Goal: Complete application form

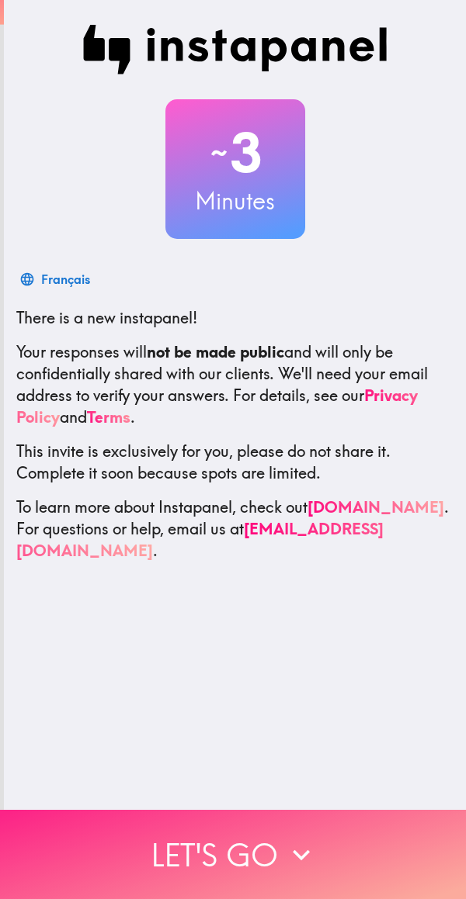
click at [299, 850] on icon "button" at bounding box center [301, 855] width 17 height 11
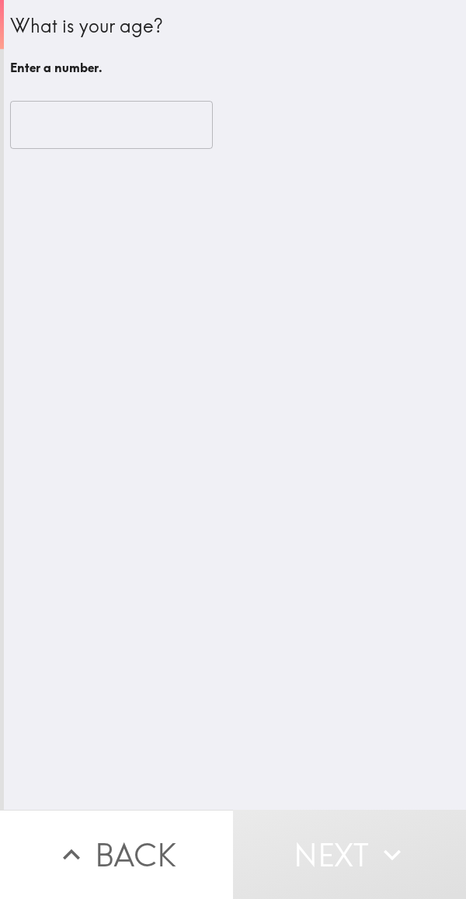
click at [56, 132] on input "number" at bounding box center [111, 125] width 203 height 48
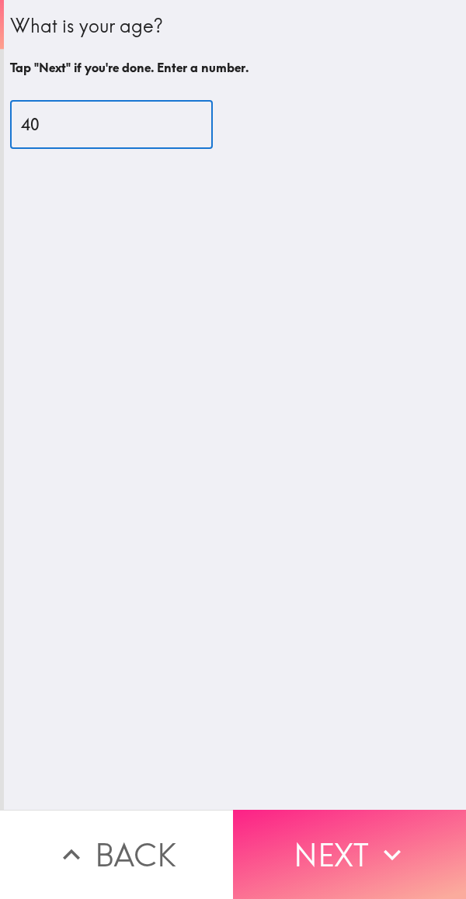
type input "40"
click at [346, 841] on button "Next" at bounding box center [349, 854] width 233 height 89
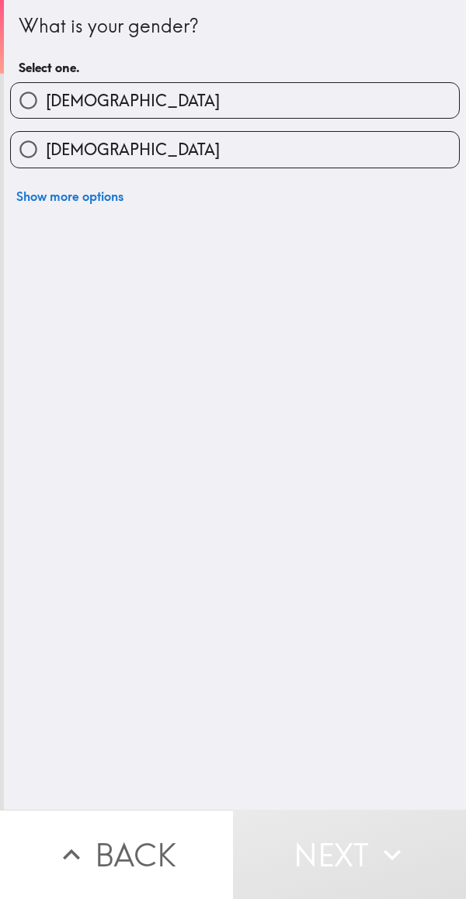
click at [113, 97] on label "[DEMOGRAPHIC_DATA]" at bounding box center [235, 100] width 448 height 35
click at [46, 97] on input "[DEMOGRAPHIC_DATA]" at bounding box center [28, 100] width 35 height 35
radio input "true"
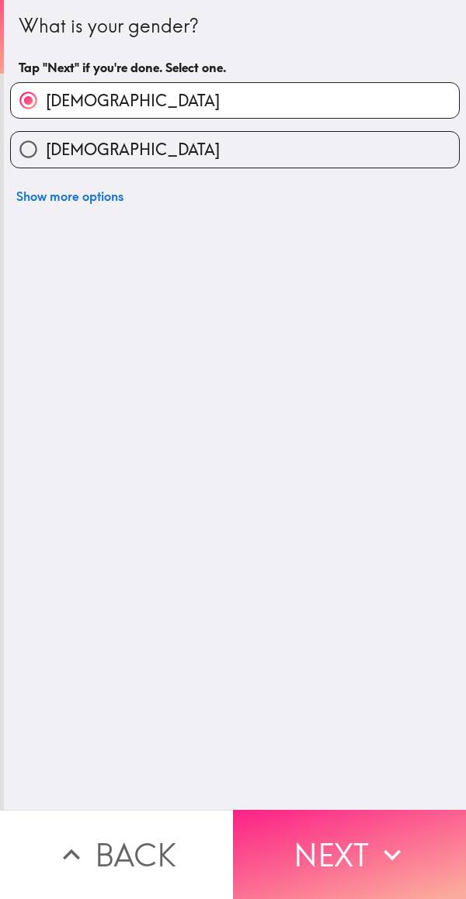
click at [335, 843] on button "Next" at bounding box center [349, 854] width 233 height 89
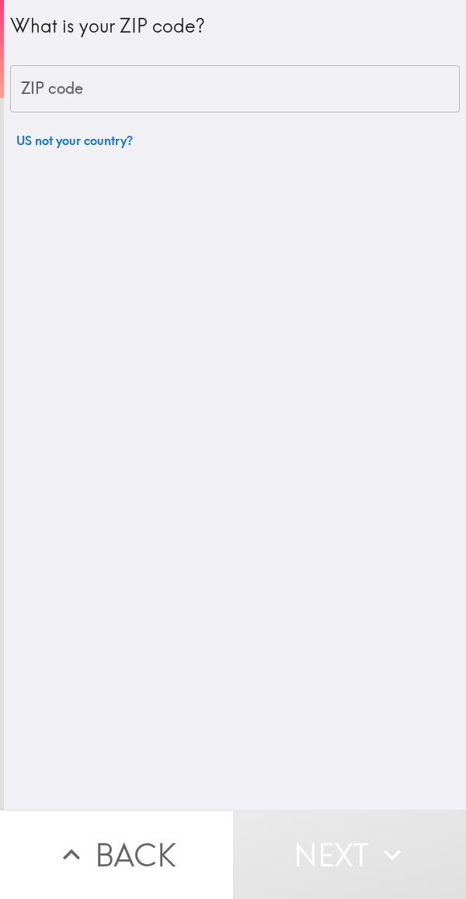
click at [180, 81] on input "ZIP code" at bounding box center [234, 89] width 449 height 48
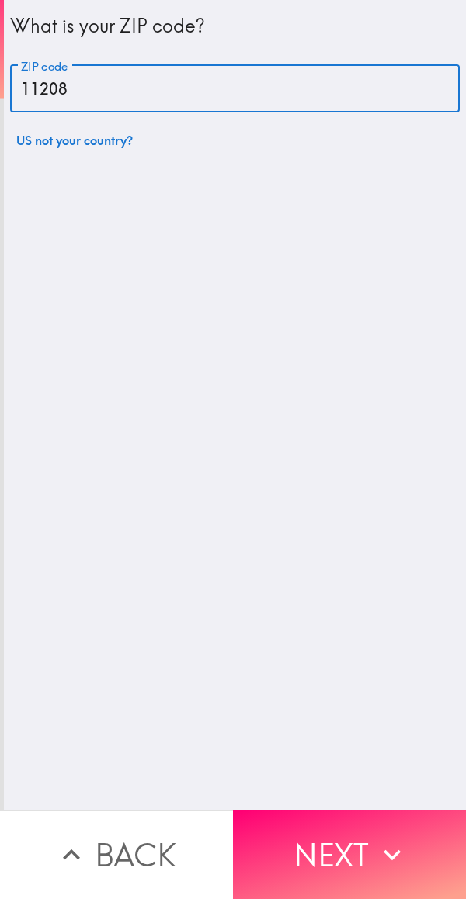
type input "11208"
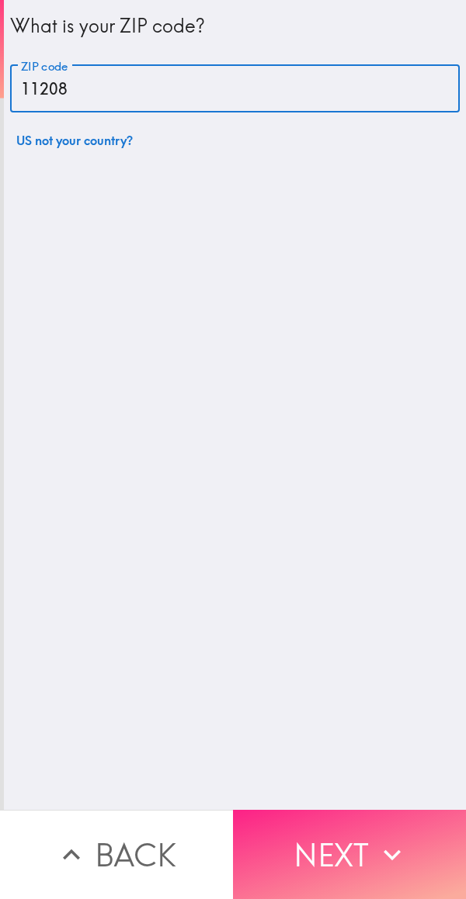
click at [358, 840] on button "Next" at bounding box center [349, 854] width 233 height 89
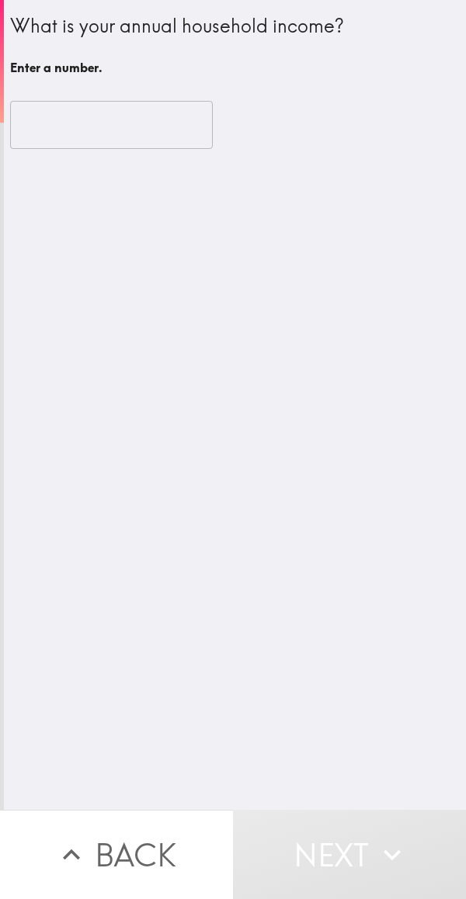
click at [152, 122] on input "number" at bounding box center [111, 125] width 203 height 48
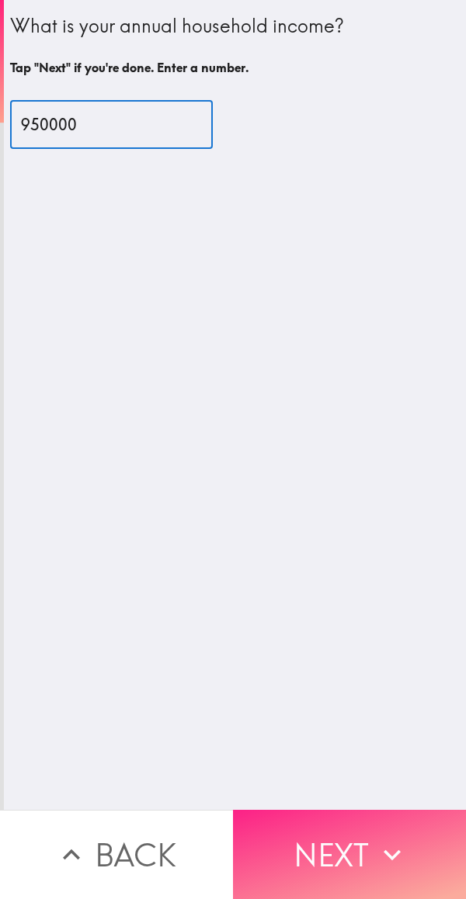
type input "950000"
click at [333, 850] on button "Next" at bounding box center [349, 854] width 233 height 89
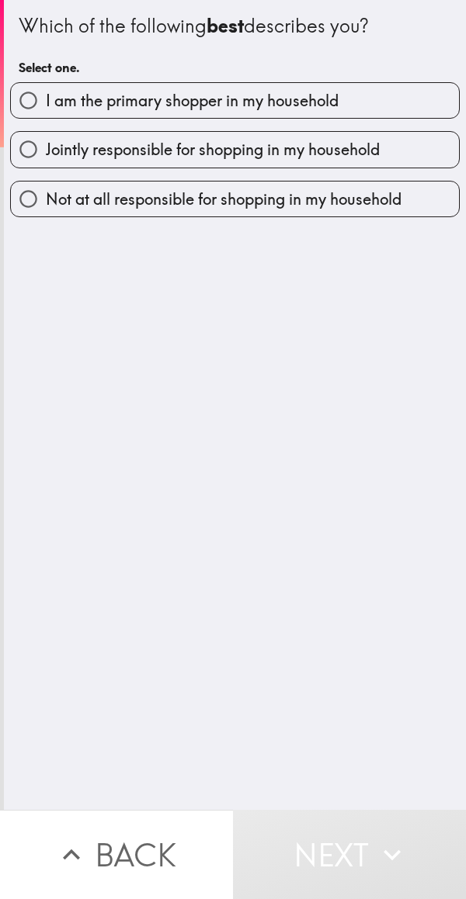
click at [310, 96] on span "I am the primary shopper in my household" at bounding box center [192, 101] width 293 height 22
click at [46, 96] on input "I am the primary shopper in my household" at bounding box center [28, 100] width 35 height 35
radio input "true"
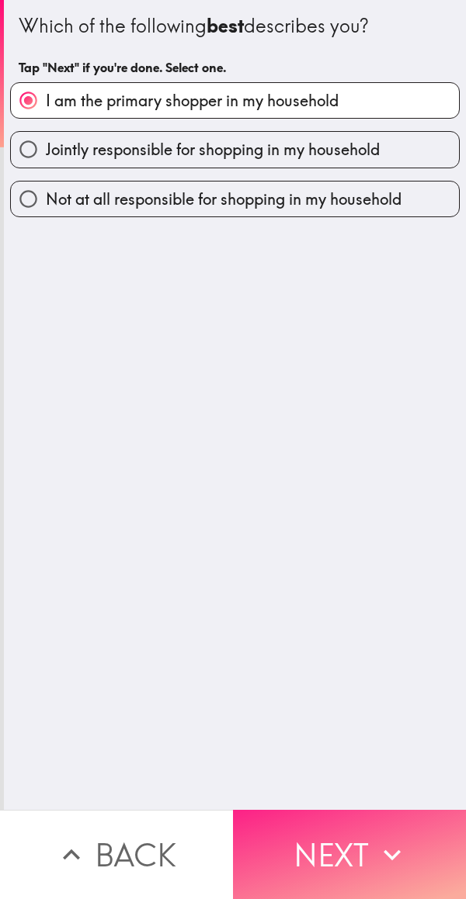
click at [355, 846] on button "Next" at bounding box center [349, 854] width 233 height 89
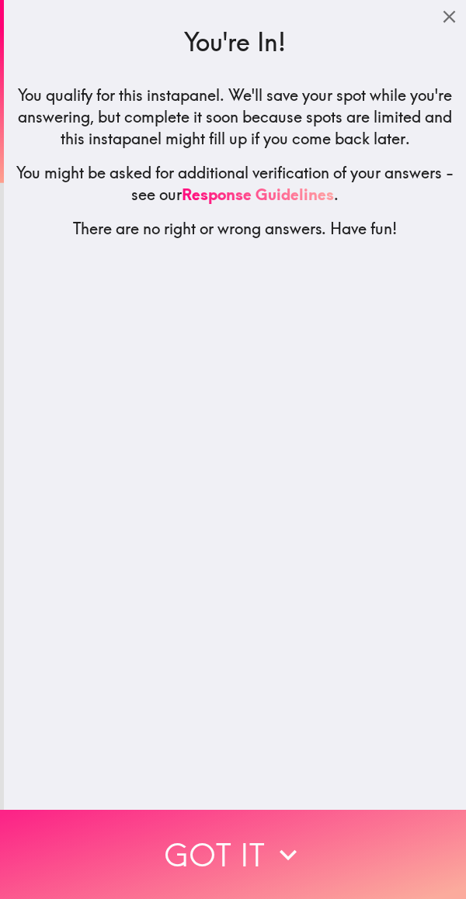
click at [304, 837] on button "Got it" at bounding box center [233, 854] width 466 height 89
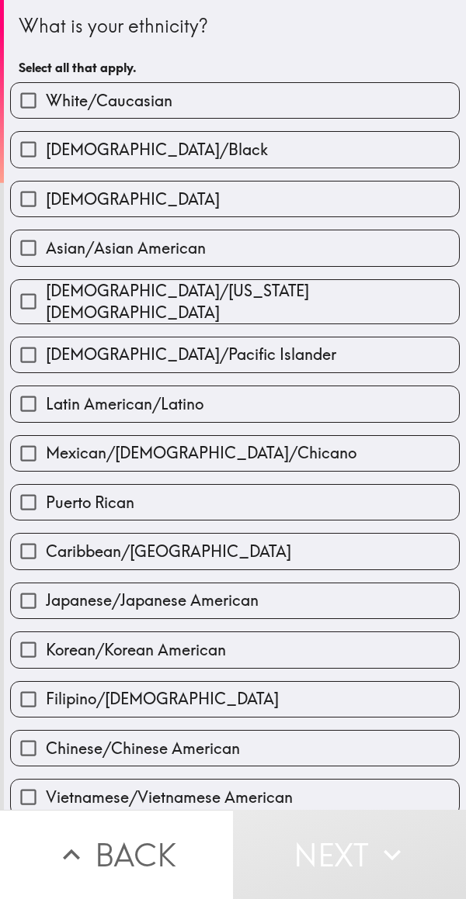
click at [281, 85] on label "White/Caucasian" at bounding box center [235, 100] width 448 height 35
click at [46, 85] on input "White/Caucasian" at bounding box center [28, 100] width 35 height 35
checkbox input "true"
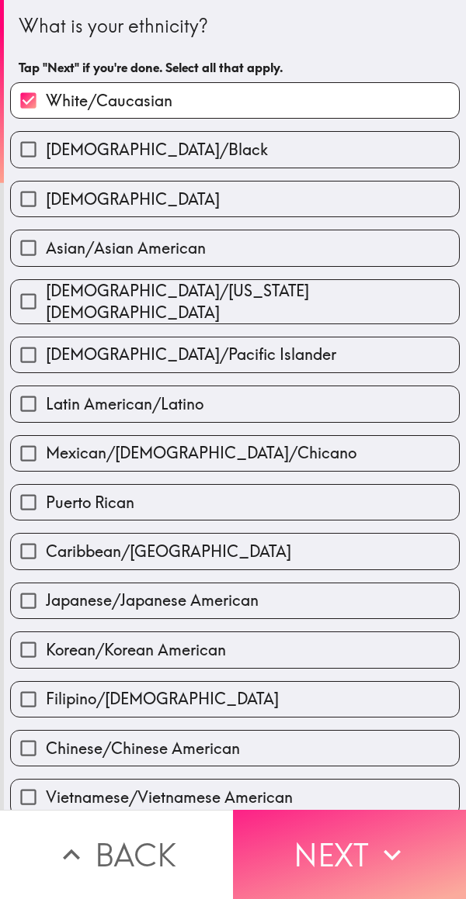
click at [324, 850] on button "Next" at bounding box center [349, 854] width 233 height 89
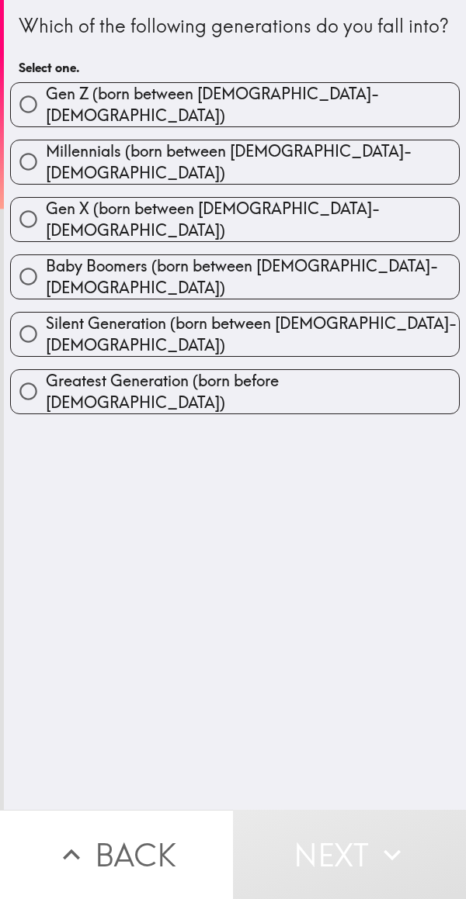
click at [312, 180] on span "Millennials (born between [DEMOGRAPHIC_DATA]-[DEMOGRAPHIC_DATA])" at bounding box center [252, 161] width 413 height 43
click at [46, 179] on input "Millennials (born between [DEMOGRAPHIC_DATA]-[DEMOGRAPHIC_DATA])" at bounding box center [28, 161] width 35 height 35
radio input "true"
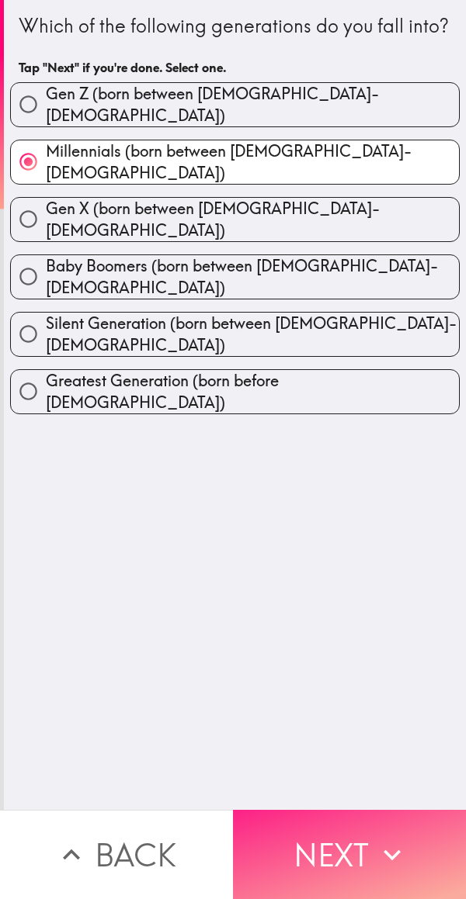
click at [355, 834] on button "Next" at bounding box center [349, 854] width 233 height 89
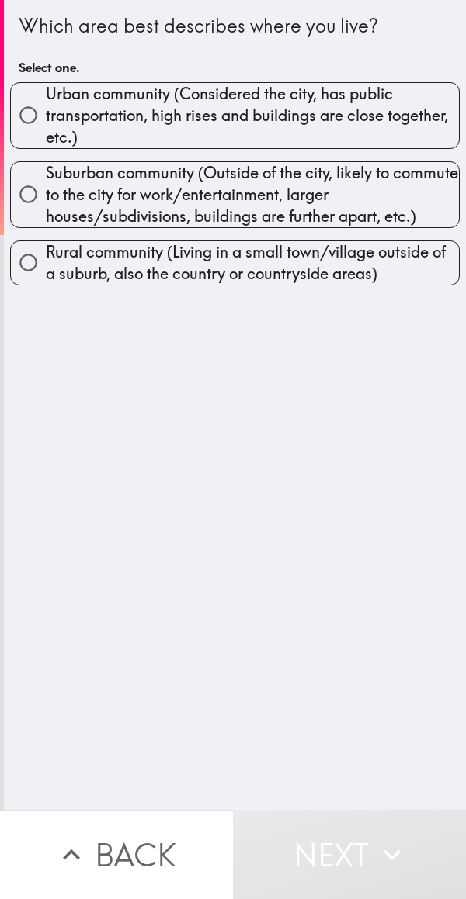
click at [299, 94] on span "Urban community (Considered the city, has public transportation, high rises and…" at bounding box center [252, 115] width 413 height 65
click at [46, 98] on input "Urban community (Considered the city, has public transportation, high rises and…" at bounding box center [28, 115] width 35 height 35
radio input "true"
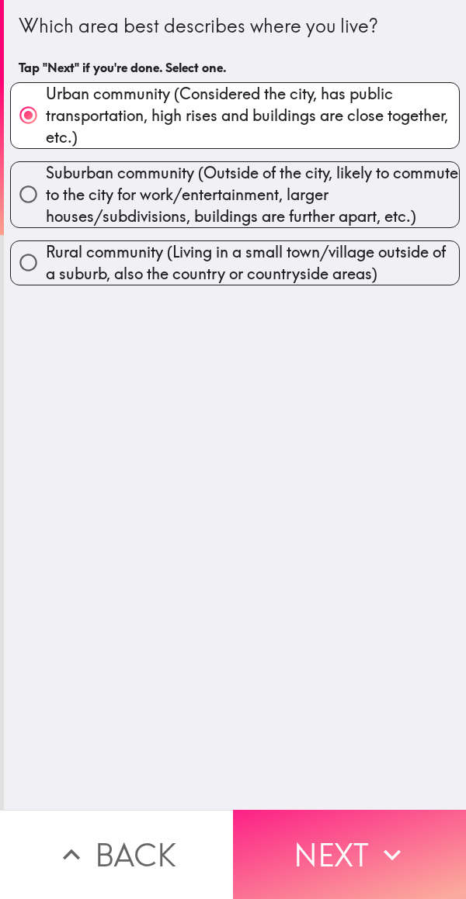
click at [348, 836] on button "Next" at bounding box center [349, 854] width 233 height 89
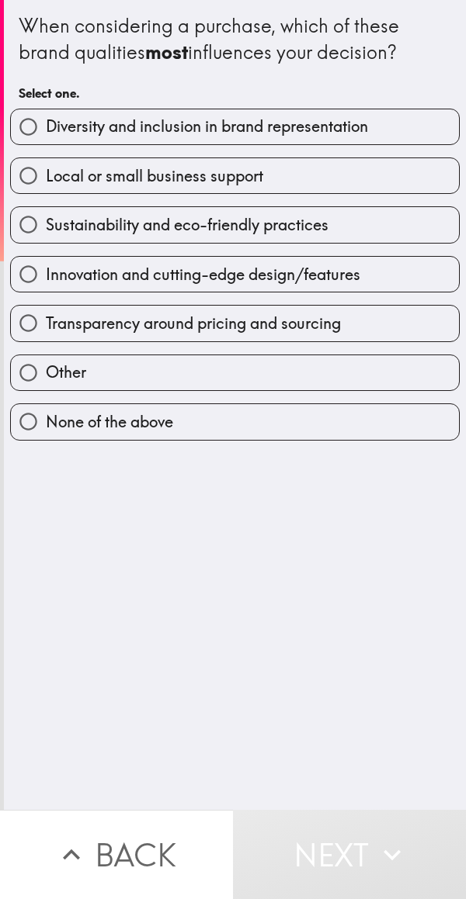
click at [319, 230] on span "Sustainability and eco-friendly practices" at bounding box center [187, 225] width 282 height 22
click at [46, 230] on input "Sustainability and eco-friendly practices" at bounding box center [28, 224] width 35 height 35
radio input "true"
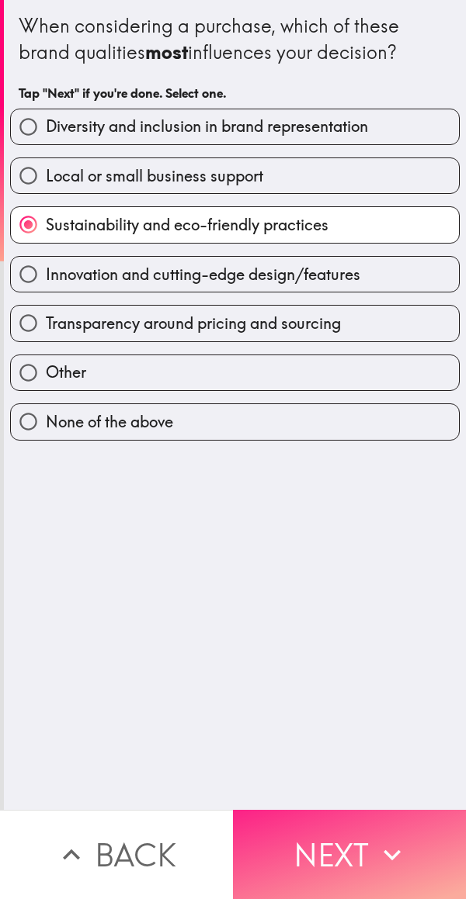
click at [378, 838] on icon "button" at bounding box center [392, 855] width 34 height 34
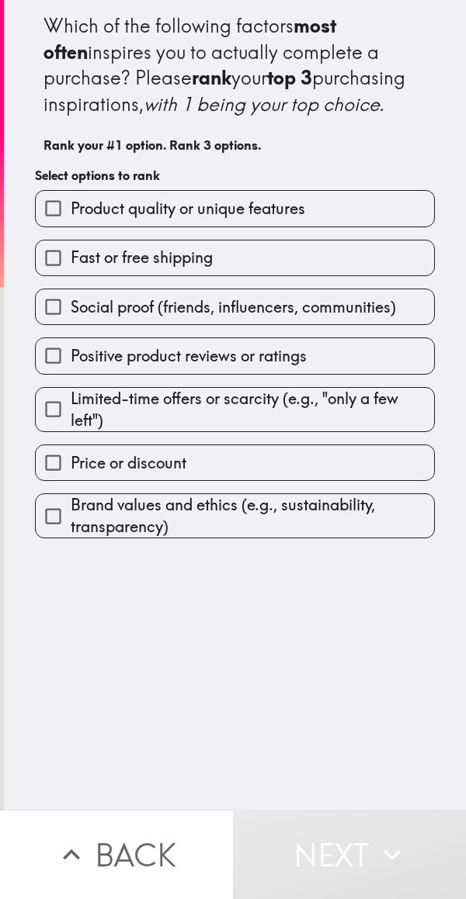
click at [315, 226] on label "Product quality or unique features" at bounding box center [235, 208] width 398 height 35
click at [71, 226] on input "Product quality or unique features" at bounding box center [53, 208] width 35 height 35
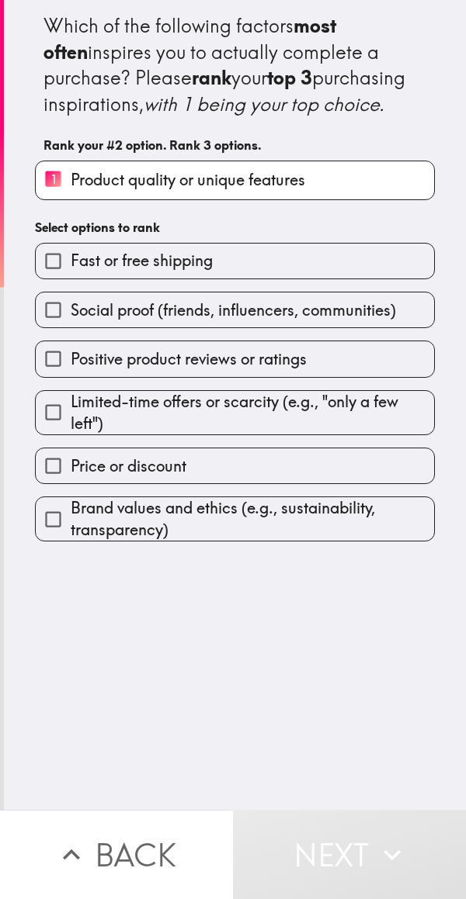
click at [59, 376] on input "Positive product reviews or ratings" at bounding box center [53, 358] width 35 height 35
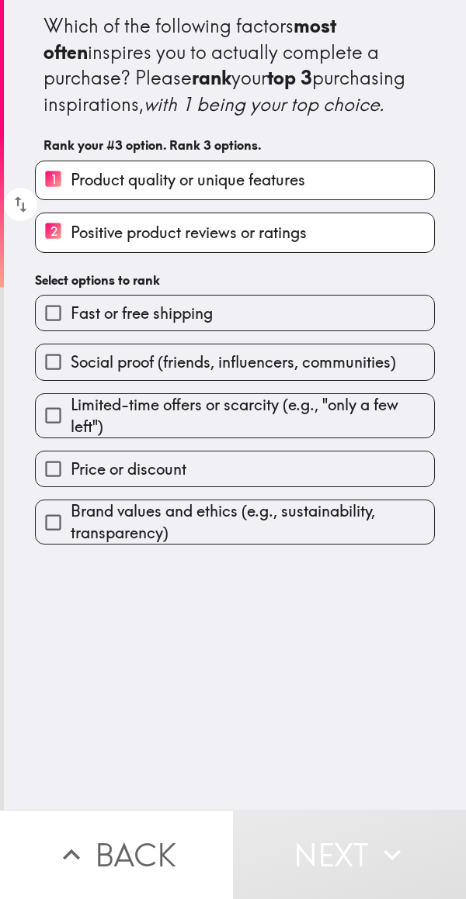
click at [92, 544] on span "Brand values and ethics (e.g., sustainability, transparency)" at bounding box center [252, 521] width 363 height 43
click at [71, 540] on input "Brand values and ethics (e.g., sustainability, transparency)" at bounding box center [53, 522] width 35 height 35
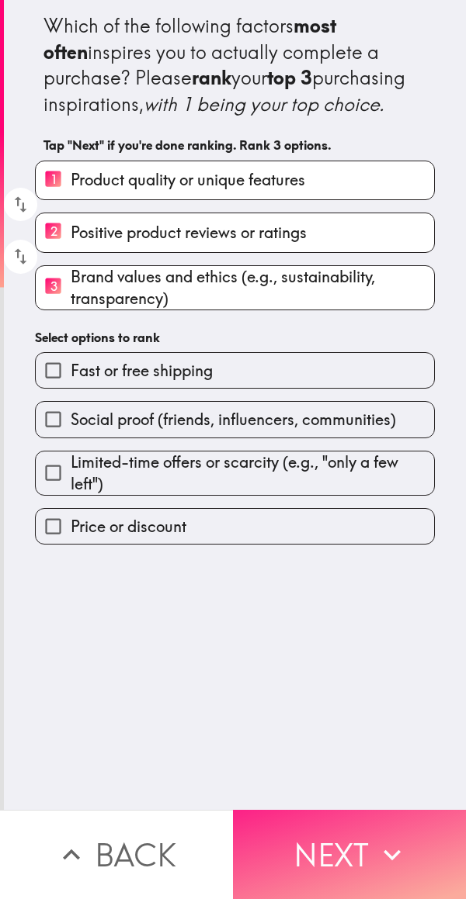
click at [340, 847] on button "Next" at bounding box center [349, 854] width 233 height 89
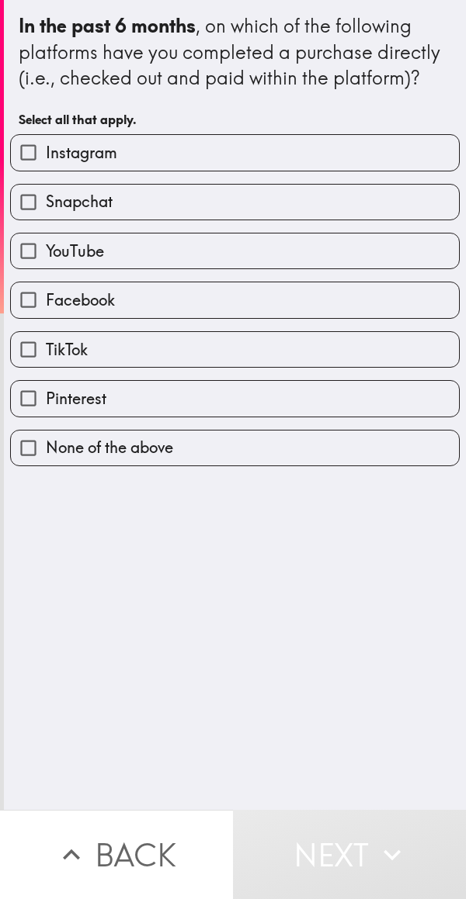
click at [164, 154] on label "Instagram" at bounding box center [235, 152] width 448 height 35
click at [46, 154] on input "Instagram" at bounding box center [28, 152] width 35 height 35
checkbox input "true"
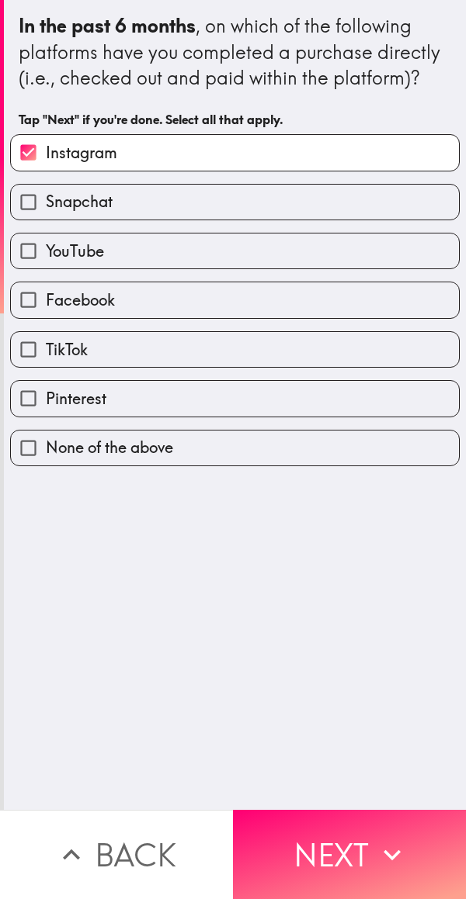
click at [140, 220] on label "Snapchat" at bounding box center [235, 202] width 448 height 35
click at [46, 220] on input "Snapchat" at bounding box center [28, 202] width 35 height 35
checkbox input "true"
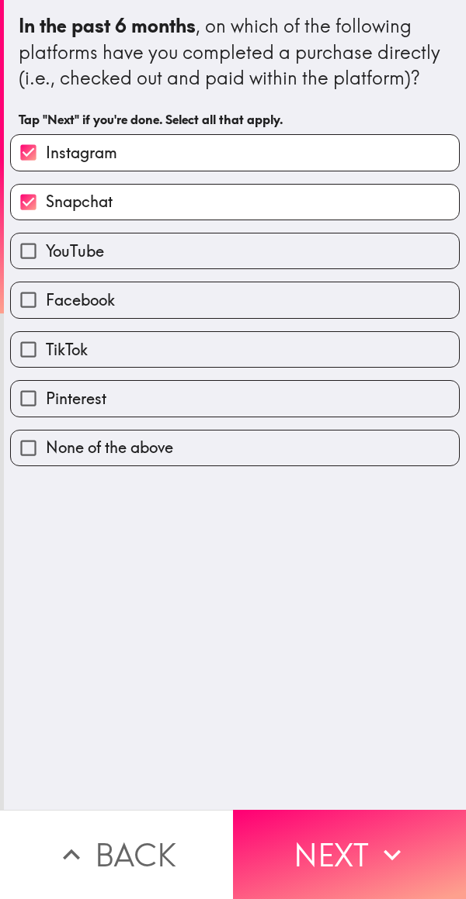
click at [147, 255] on label "YouTube" at bounding box center [235, 251] width 448 height 35
click at [46, 255] on input "YouTube" at bounding box center [28, 251] width 35 height 35
checkbox input "true"
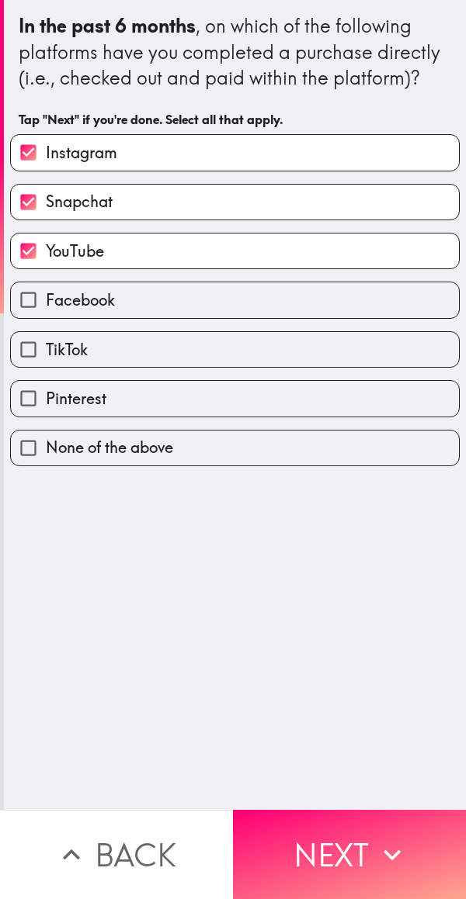
click at [130, 298] on label "Facebook" at bounding box center [235, 299] width 448 height 35
click at [46, 298] on input "Facebook" at bounding box center [28, 299] width 35 height 35
checkbox input "true"
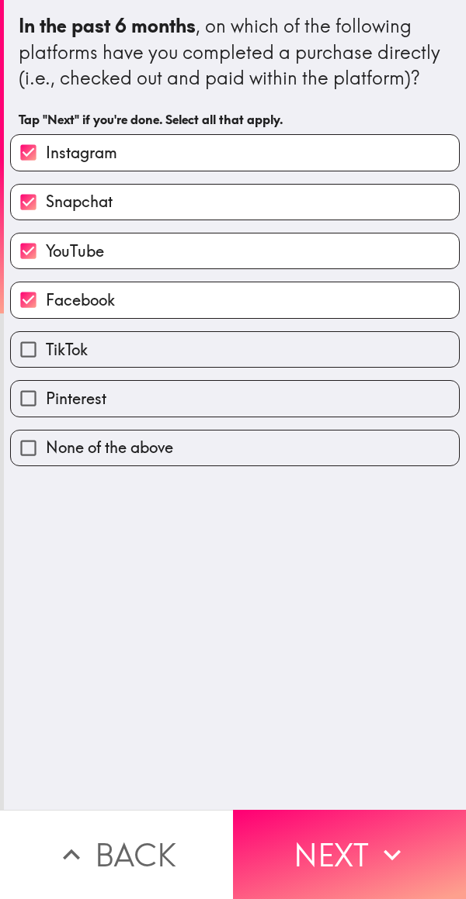
click at [116, 343] on label "TikTok" at bounding box center [235, 349] width 448 height 35
click at [46, 343] on input "TikTok" at bounding box center [28, 349] width 35 height 35
checkbox input "true"
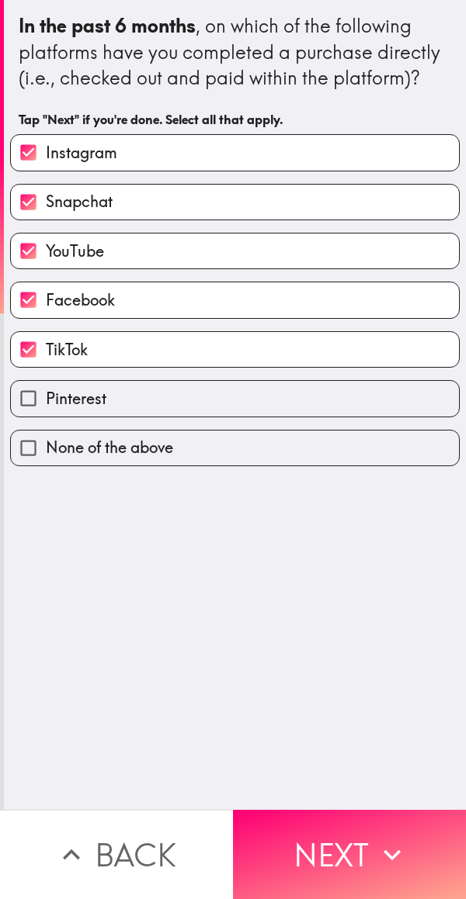
click at [124, 389] on label "Pinterest" at bounding box center [235, 398] width 448 height 35
click at [46, 389] on input "Pinterest" at bounding box center [28, 398] width 35 height 35
checkbox input "true"
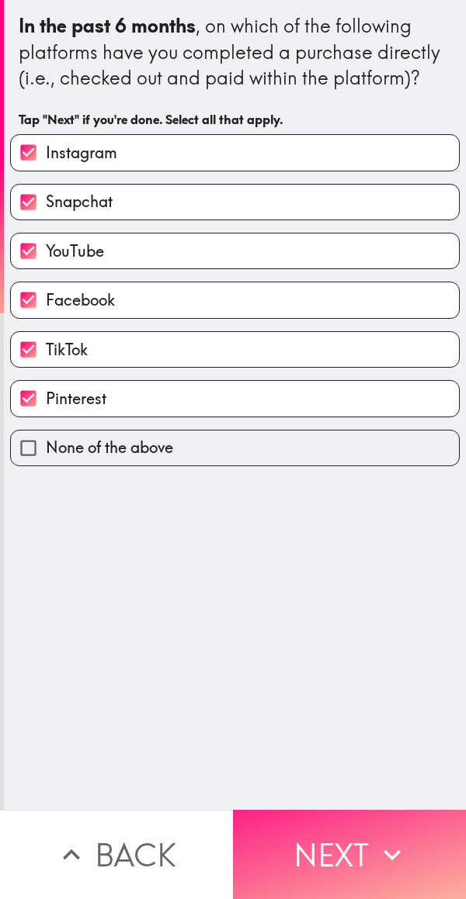
click at [388, 850] on icon "button" at bounding box center [391, 855] width 17 height 11
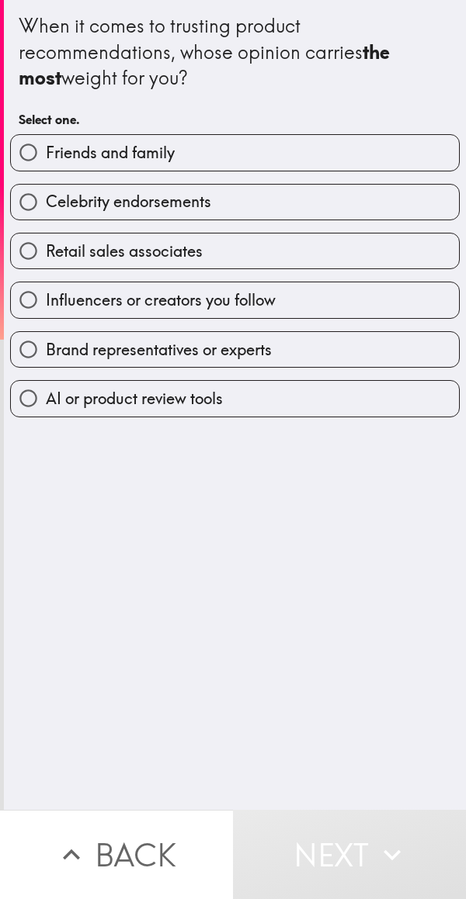
click at [318, 341] on label "Brand representatives or experts" at bounding box center [235, 349] width 448 height 35
click at [46, 341] on input "Brand representatives or experts" at bounding box center [28, 349] width 35 height 35
radio input "true"
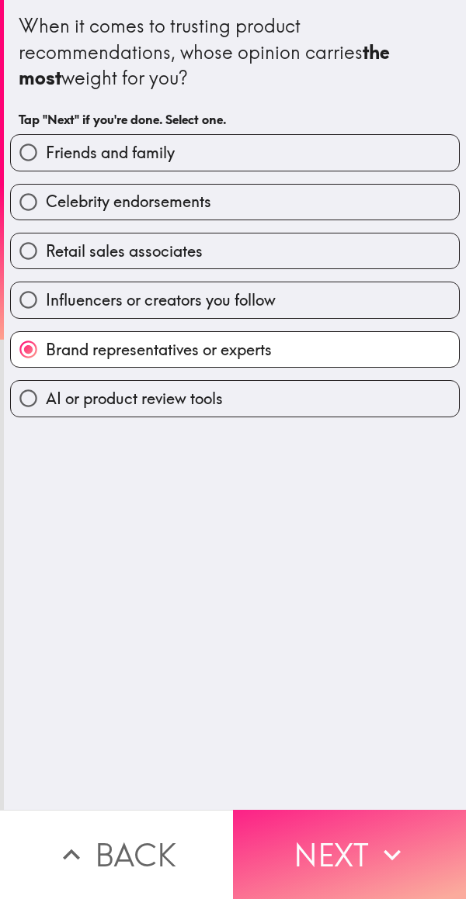
click at [397, 856] on icon "button" at bounding box center [392, 855] width 34 height 34
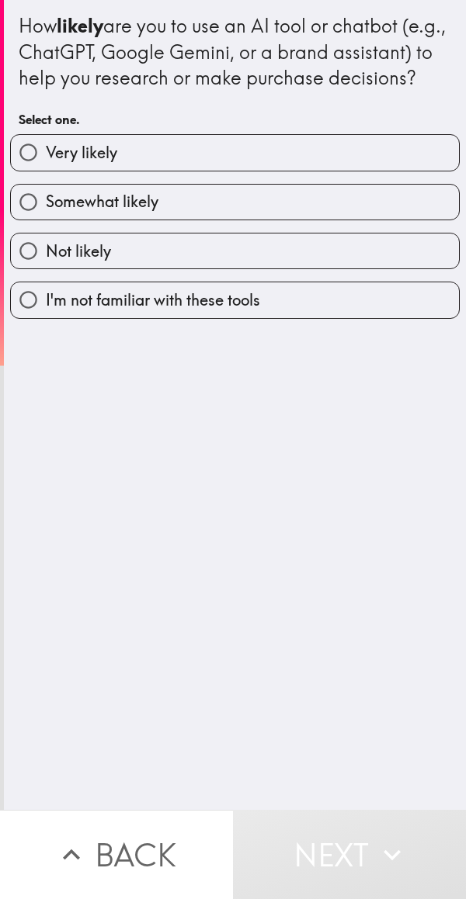
click at [216, 170] on label "Very likely" at bounding box center [235, 152] width 448 height 35
click at [46, 170] on input "Very likely" at bounding box center [28, 152] width 35 height 35
radio input "true"
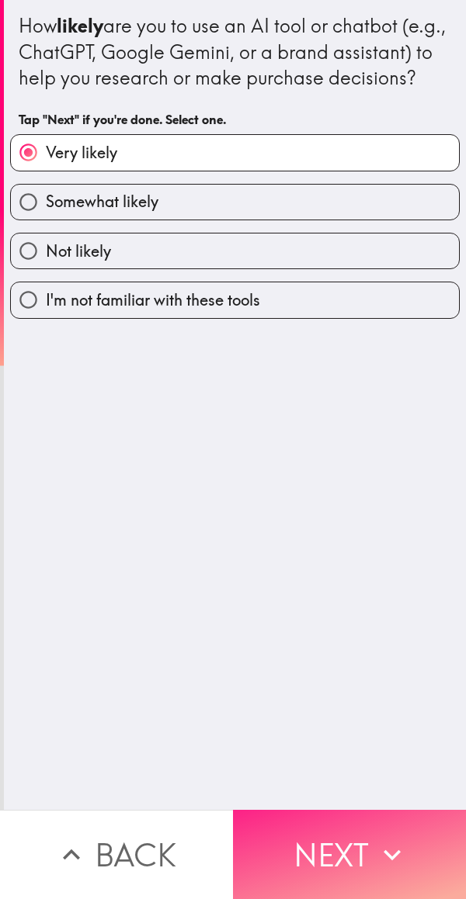
click at [358, 846] on button "Next" at bounding box center [349, 854] width 233 height 89
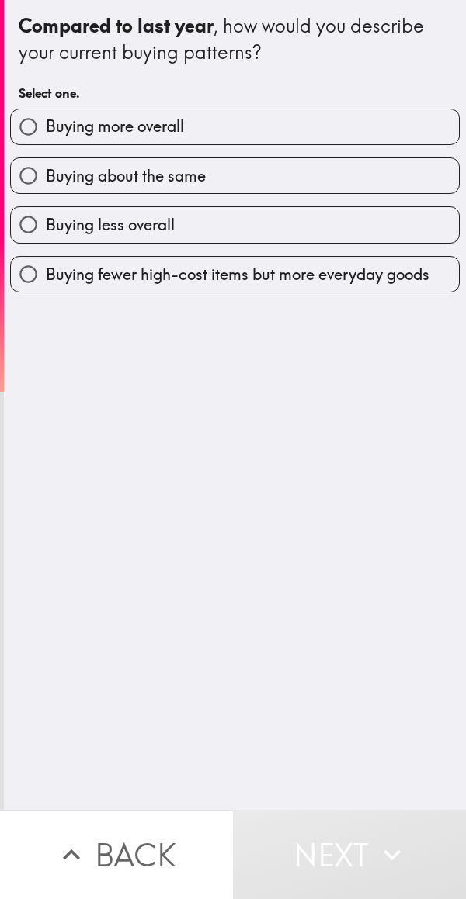
click at [275, 119] on label "Buying more overall" at bounding box center [235, 126] width 448 height 35
click at [46, 119] on input "Buying more overall" at bounding box center [28, 126] width 35 height 35
radio input "true"
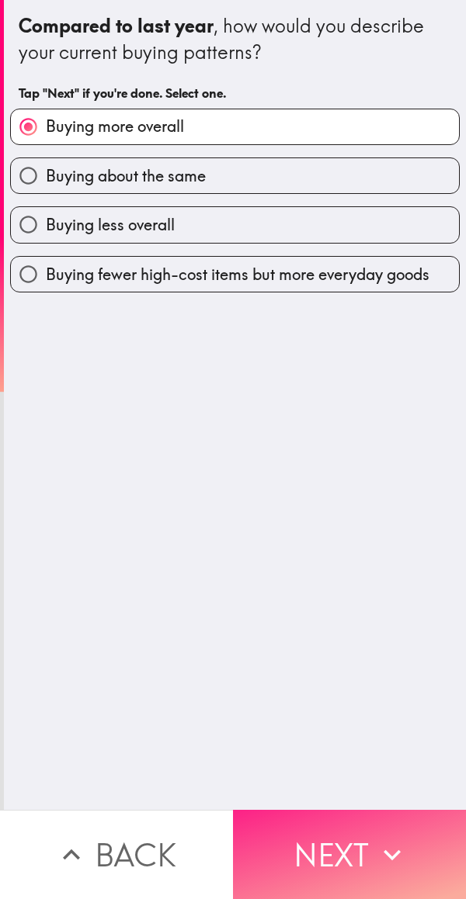
click at [367, 857] on button "Next" at bounding box center [349, 854] width 233 height 89
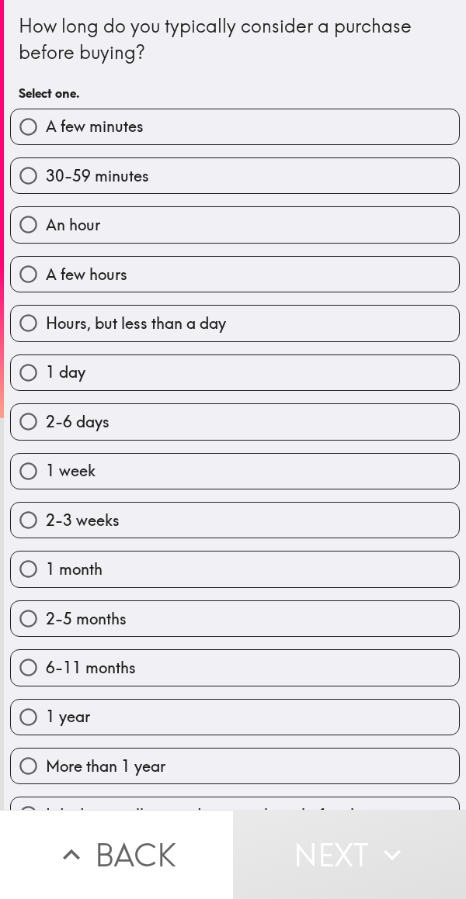
click at [198, 469] on label "1 week" at bounding box center [235, 471] width 448 height 35
click at [46, 469] on input "1 week" at bounding box center [28, 471] width 35 height 35
radio input "true"
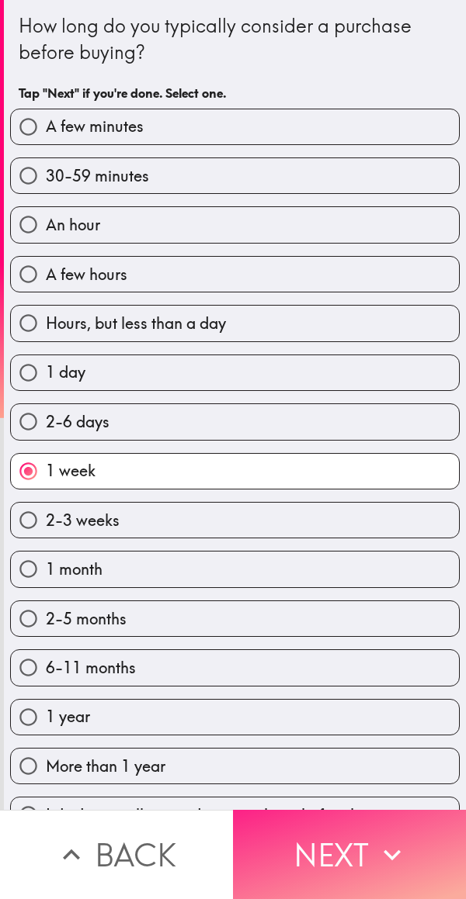
click at [362, 860] on button "Next" at bounding box center [349, 854] width 233 height 89
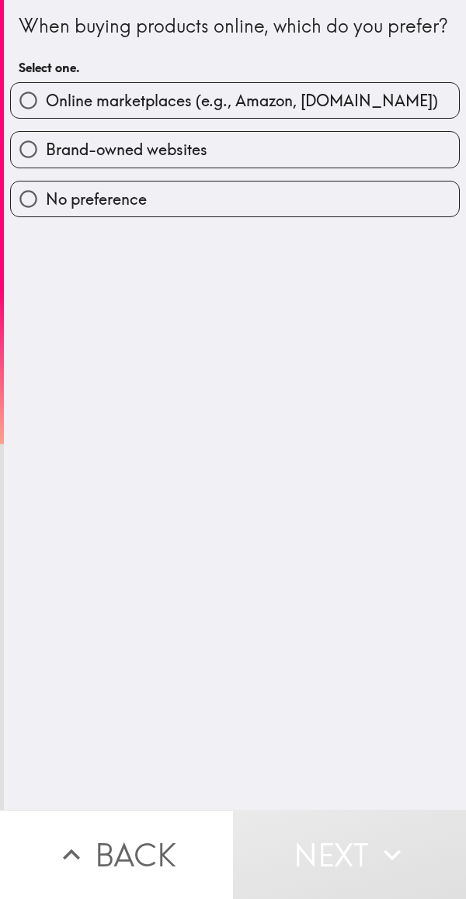
click at [353, 112] on span "Online marketplaces (e.g., Amazon, [DOMAIN_NAME])" at bounding box center [242, 101] width 392 height 22
click at [46, 118] on input "Online marketplaces (e.g., Amazon, [DOMAIN_NAME])" at bounding box center [28, 100] width 35 height 35
radio input "true"
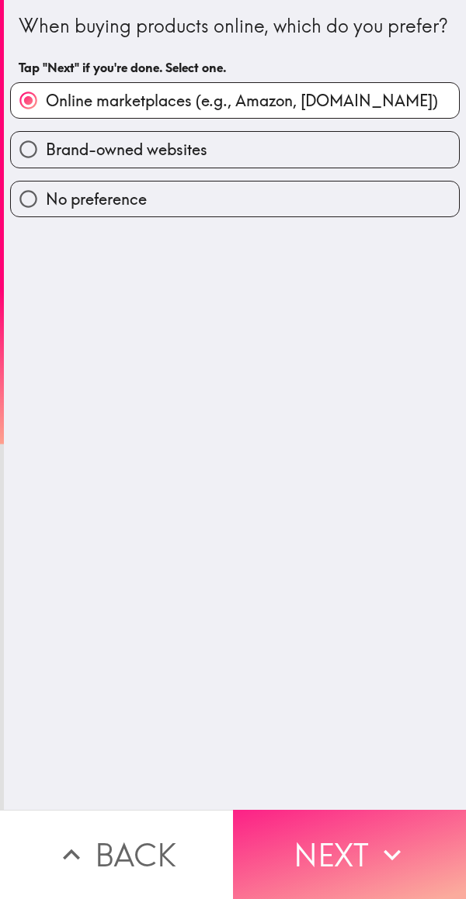
click at [339, 849] on button "Next" at bounding box center [349, 854] width 233 height 89
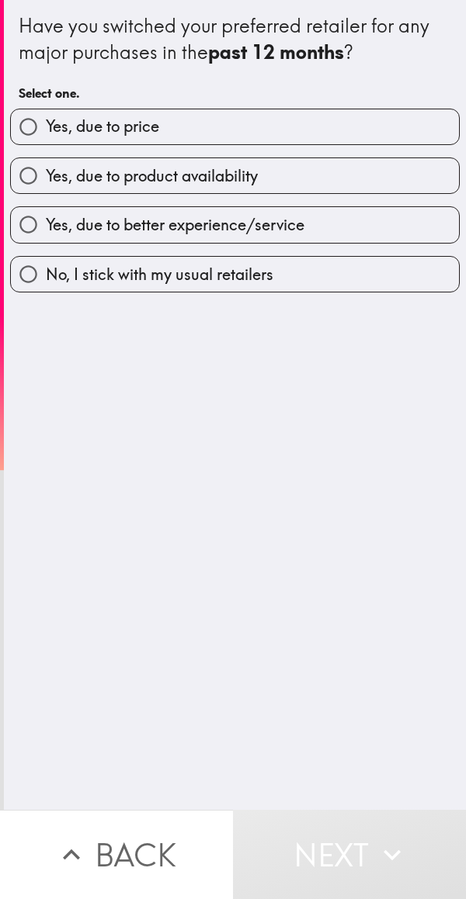
click at [311, 182] on label "Yes, due to product availability" at bounding box center [235, 175] width 448 height 35
click at [46, 182] on input "Yes, due to product availability" at bounding box center [28, 175] width 35 height 35
radio input "true"
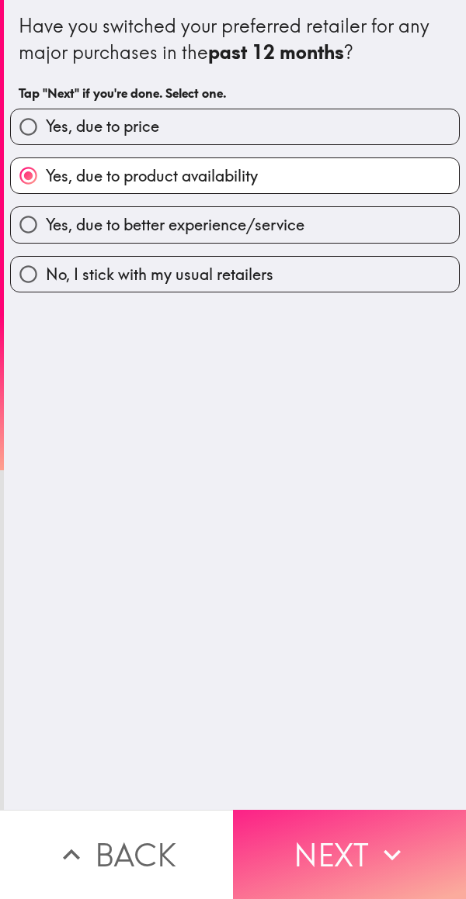
click at [349, 855] on button "Next" at bounding box center [349, 854] width 233 height 89
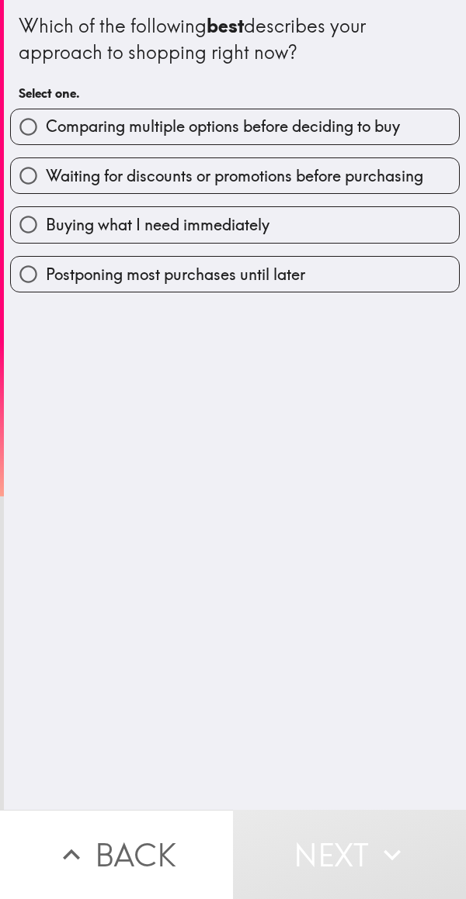
click at [306, 127] on span "Comparing multiple options before deciding to buy" at bounding box center [223, 127] width 354 height 22
click at [46, 127] on input "Comparing multiple options before deciding to buy" at bounding box center [28, 126] width 35 height 35
radio input "true"
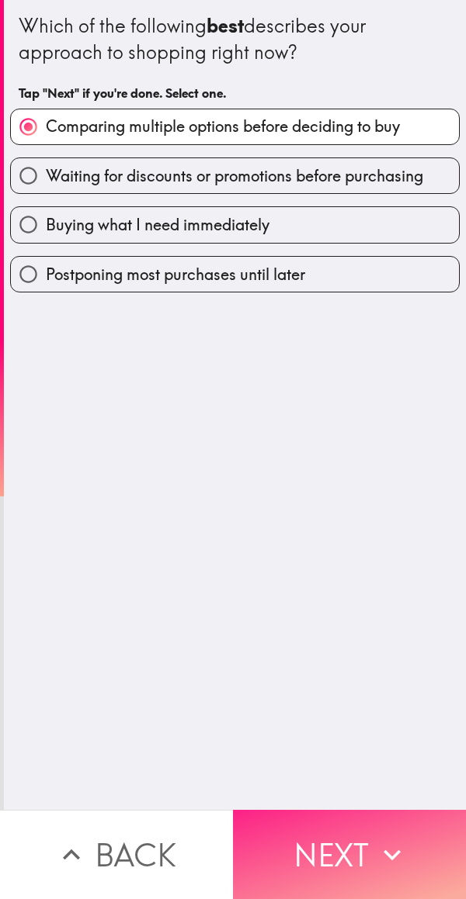
click at [368, 843] on button "Next" at bounding box center [349, 854] width 233 height 89
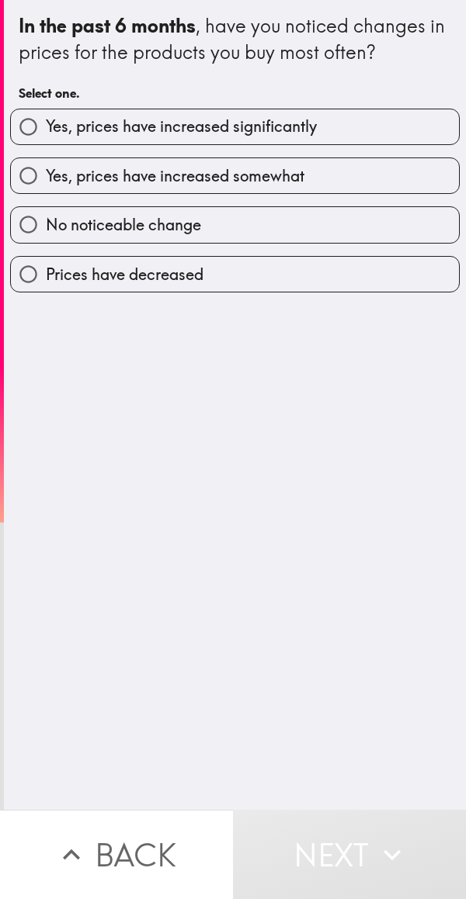
click at [319, 119] on label "Yes, prices have increased significantly" at bounding box center [235, 126] width 448 height 35
click at [46, 119] on input "Yes, prices have increased significantly" at bounding box center [28, 126] width 35 height 35
radio input "true"
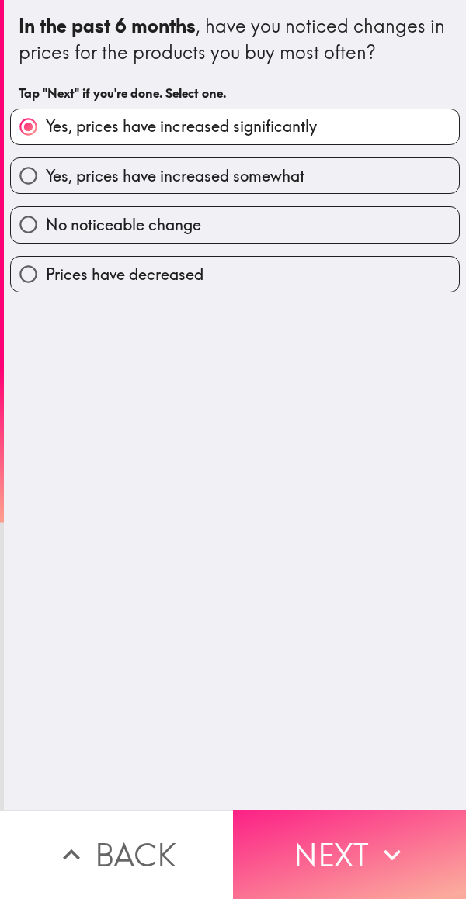
click at [361, 844] on button "Next" at bounding box center [349, 854] width 233 height 89
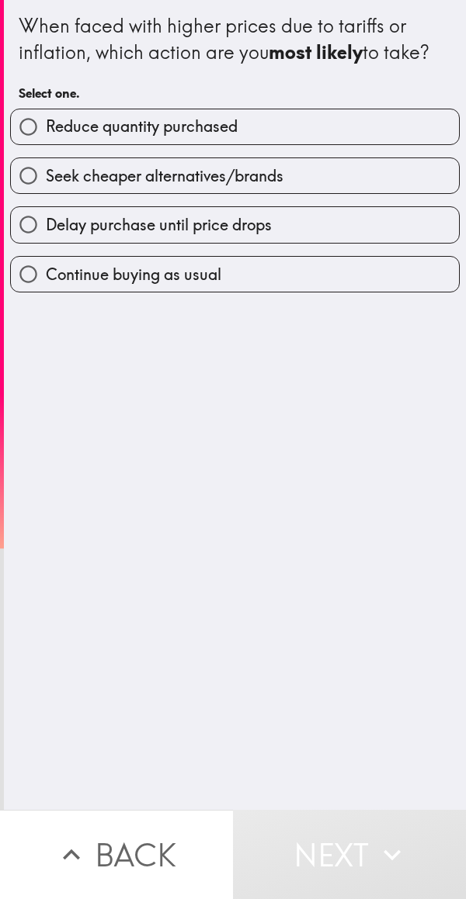
click at [249, 234] on span "Delay purchase until price drops" at bounding box center [159, 225] width 226 height 22
click at [46, 234] on input "Delay purchase until price drops" at bounding box center [28, 224] width 35 height 35
radio input "true"
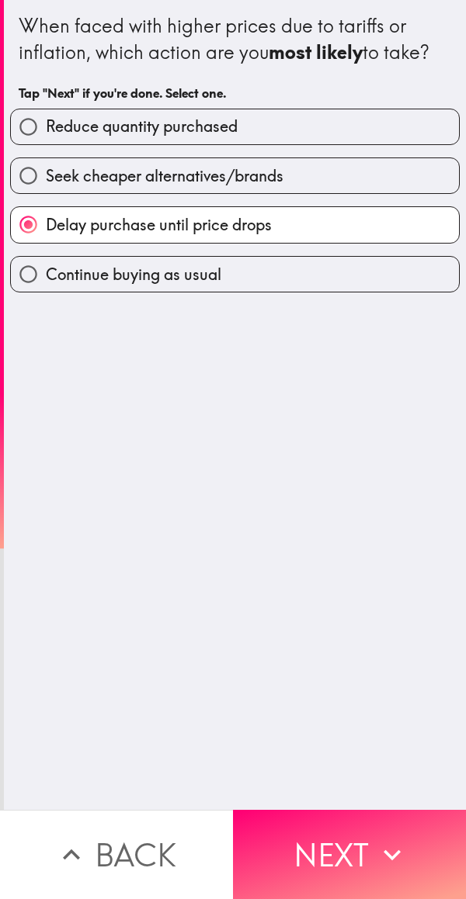
click at [297, 173] on label "Seek cheaper alternatives/brands" at bounding box center [235, 175] width 448 height 35
click at [46, 173] on input "Seek cheaper alternatives/brands" at bounding box center [28, 175] width 35 height 35
radio input "true"
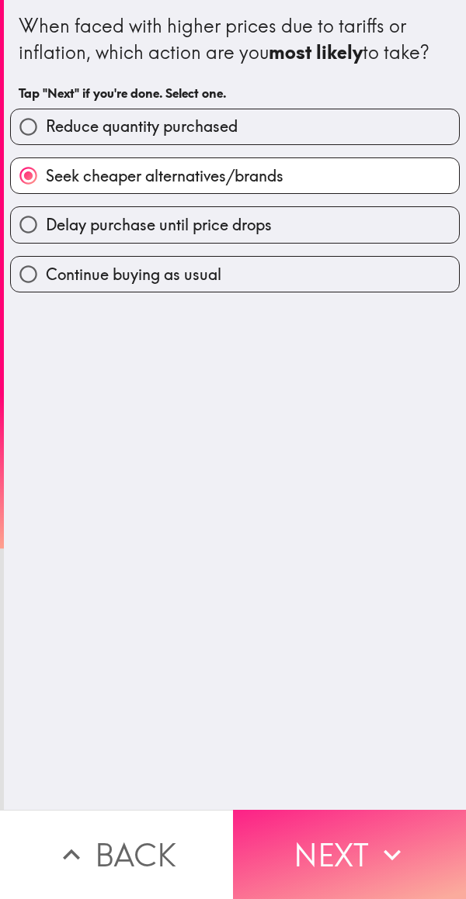
click at [365, 865] on button "Next" at bounding box center [349, 854] width 233 height 89
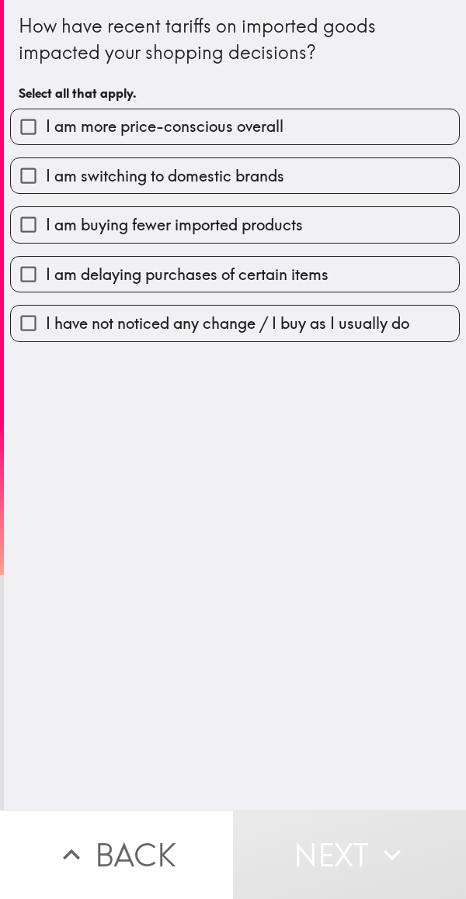
click at [300, 136] on label "I am more price-conscious overall" at bounding box center [235, 126] width 448 height 35
click at [46, 136] on input "I am more price-conscious overall" at bounding box center [28, 126] width 35 height 35
checkbox input "true"
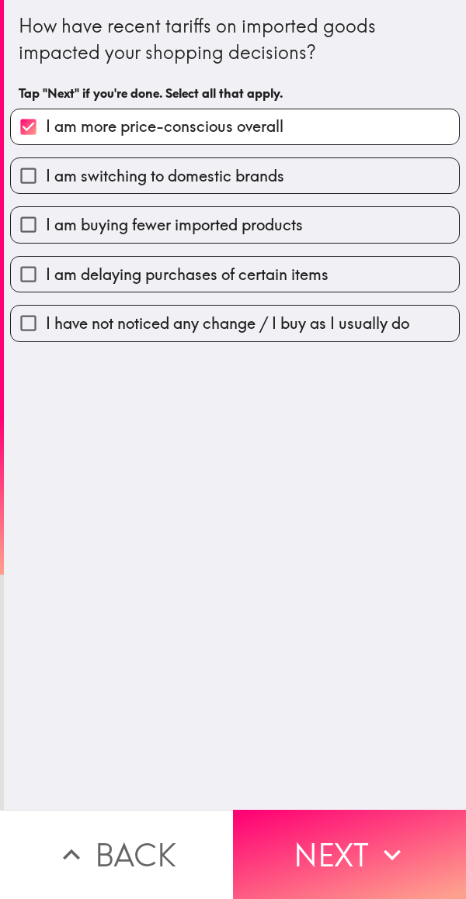
click at [246, 219] on span "I am buying fewer imported products" at bounding box center [174, 225] width 257 height 22
click at [46, 219] on input "I am buying fewer imported products" at bounding box center [28, 224] width 35 height 35
checkbox input "true"
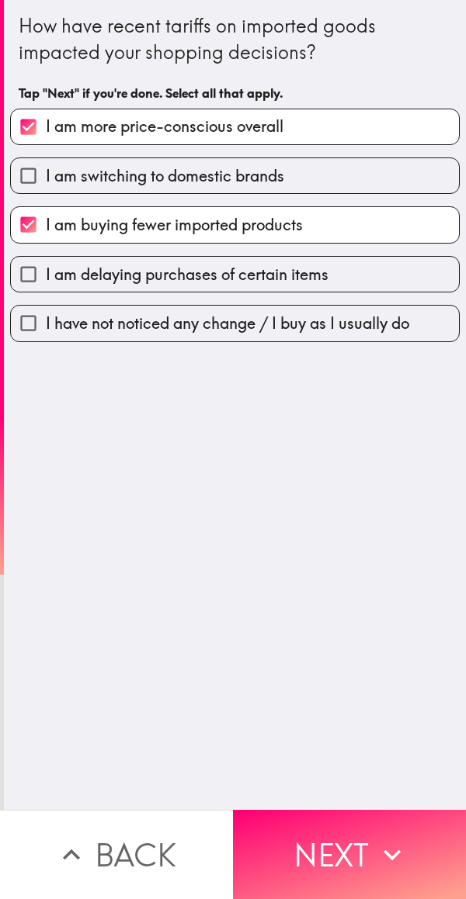
click at [258, 277] on span "I am delaying purchases of certain items" at bounding box center [187, 275] width 282 height 22
click at [46, 277] on input "I am delaying purchases of certain items" at bounding box center [28, 274] width 35 height 35
checkbox input "true"
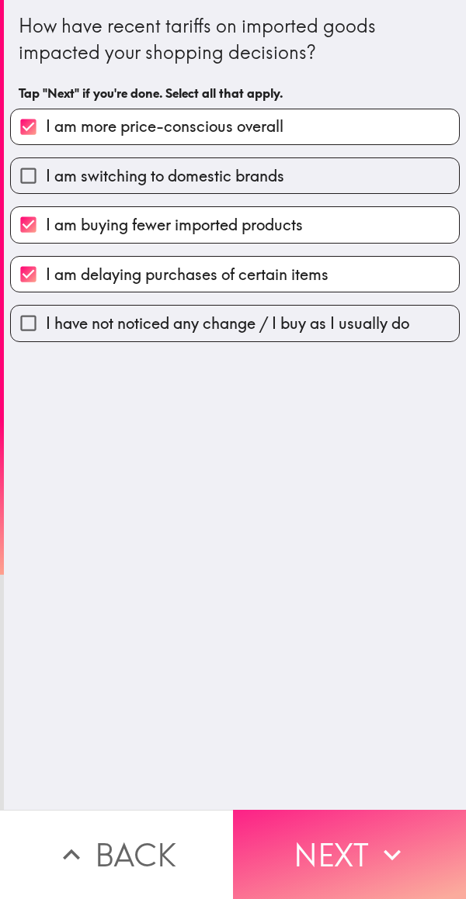
click at [350, 841] on button "Next" at bounding box center [349, 854] width 233 height 89
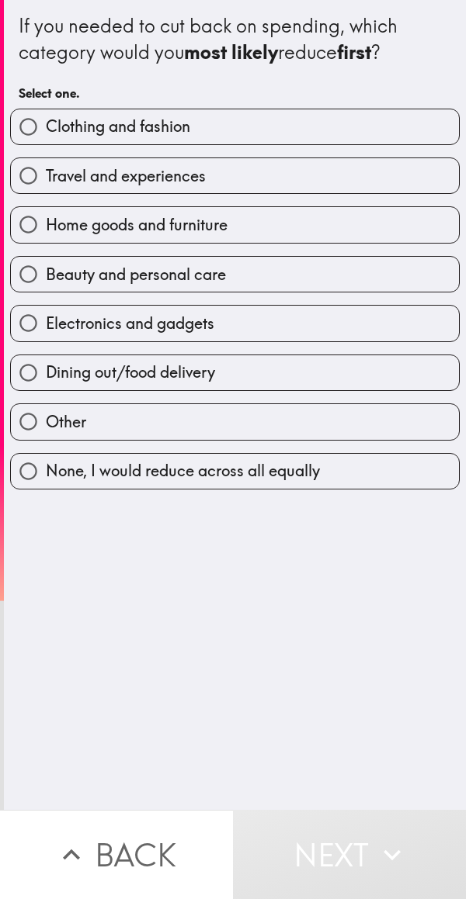
click at [285, 121] on label "Clothing and fashion" at bounding box center [235, 126] width 448 height 35
click at [46, 121] on input "Clothing and fashion" at bounding box center [28, 126] width 35 height 35
radio input "true"
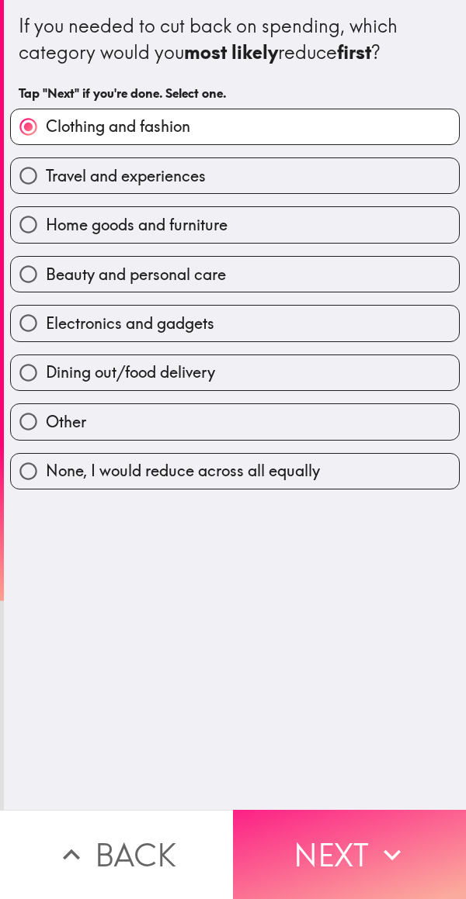
click at [360, 850] on button "Next" at bounding box center [349, 854] width 233 height 89
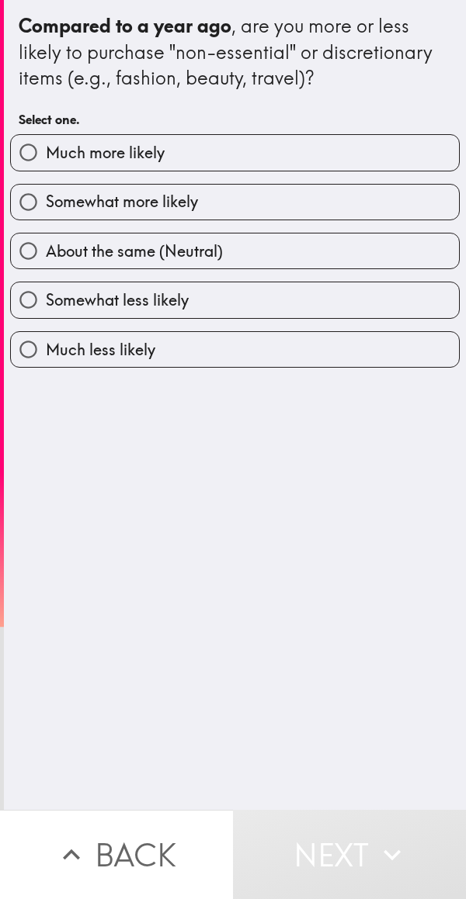
click at [248, 156] on label "Much more likely" at bounding box center [235, 152] width 448 height 35
click at [46, 156] on input "Much more likely" at bounding box center [28, 152] width 35 height 35
radio input "true"
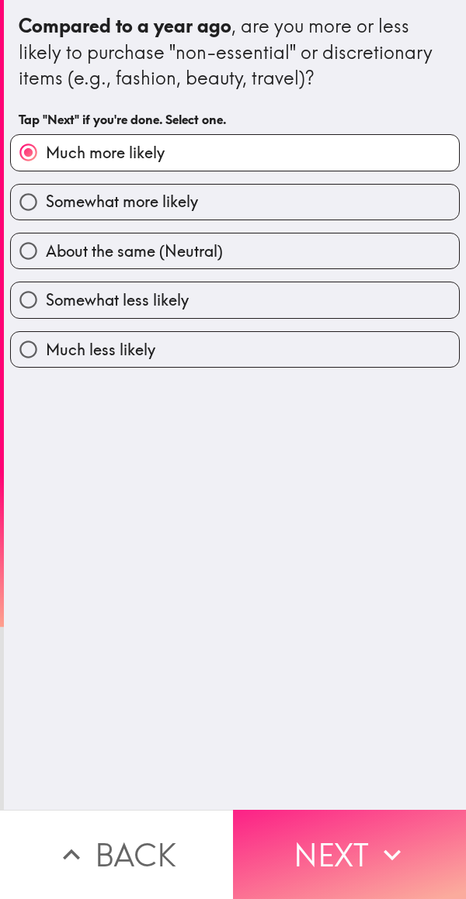
click at [365, 843] on button "Next" at bounding box center [349, 854] width 233 height 89
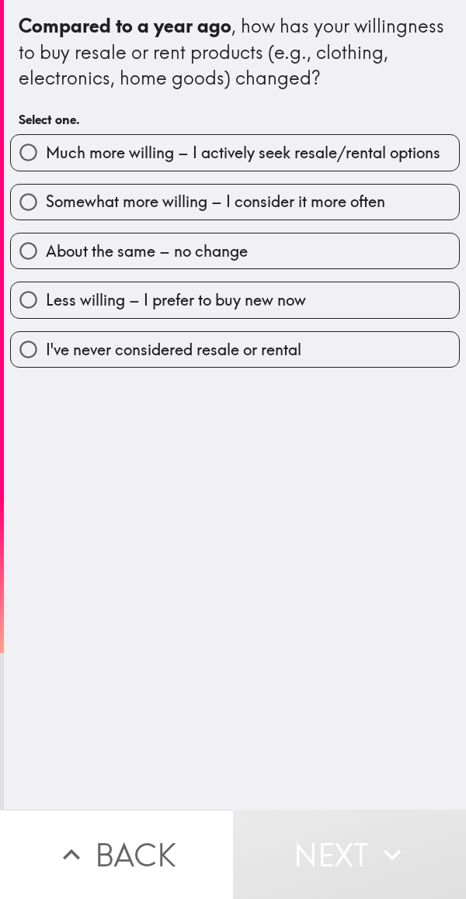
click at [278, 167] on label "Much more willing – I actively seek resale/rental options" at bounding box center [235, 152] width 448 height 35
click at [46, 167] on input "Much more willing – I actively seek resale/rental options" at bounding box center [28, 152] width 35 height 35
radio input "true"
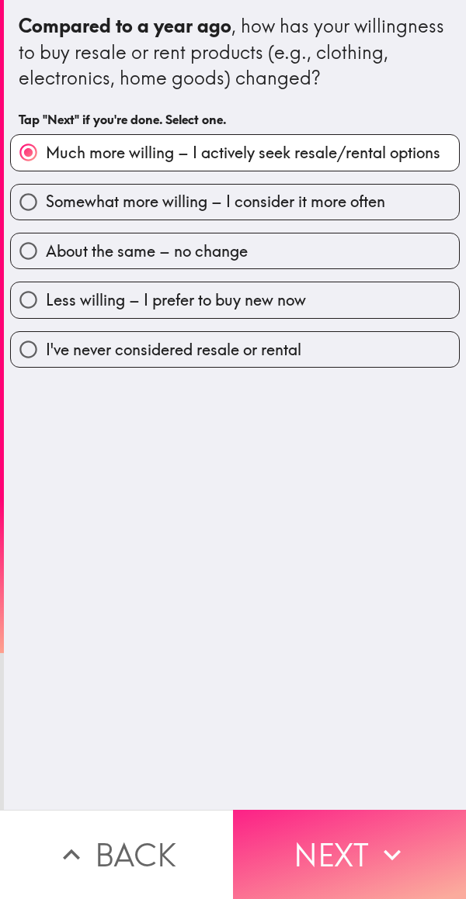
click at [342, 851] on button "Next" at bounding box center [349, 854] width 233 height 89
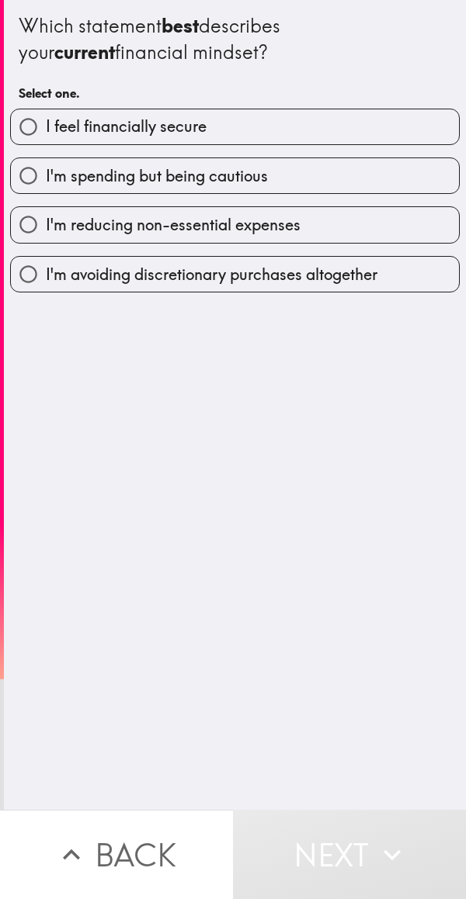
click at [284, 121] on label "I feel financially secure" at bounding box center [235, 126] width 448 height 35
click at [46, 121] on input "I feel financially secure" at bounding box center [28, 126] width 35 height 35
radio input "true"
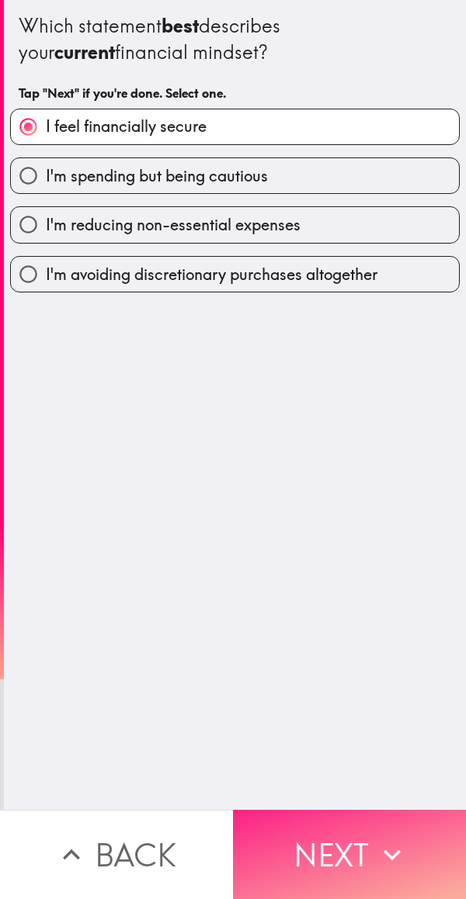
click at [351, 837] on button "Next" at bounding box center [349, 854] width 233 height 89
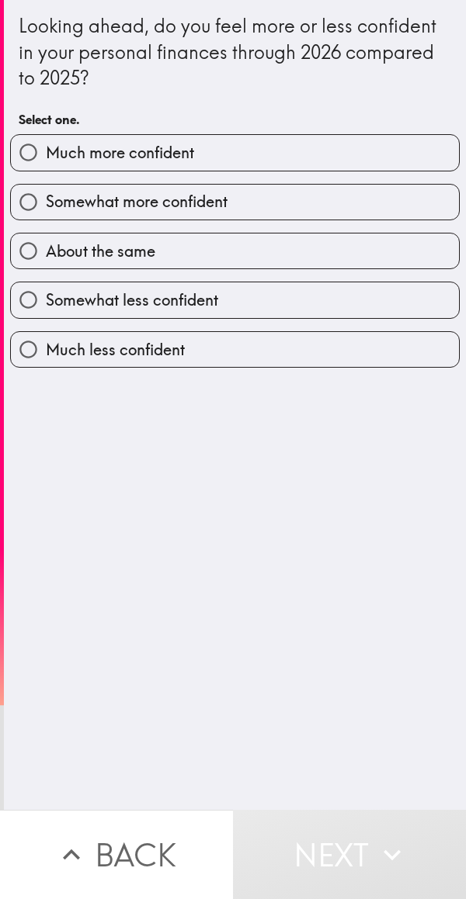
click at [261, 164] on label "Much more confident" at bounding box center [235, 152] width 448 height 35
click at [46, 164] on input "Much more confident" at bounding box center [28, 152] width 35 height 35
radio input "true"
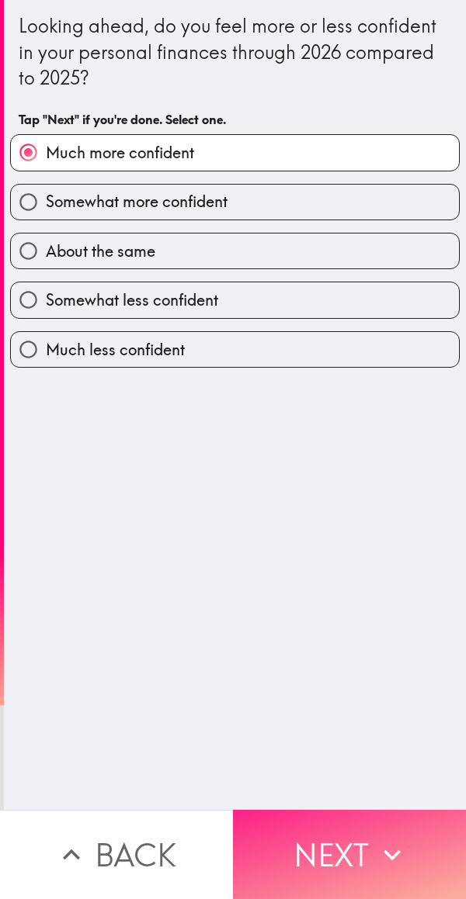
click at [366, 843] on button "Next" at bounding box center [349, 854] width 233 height 89
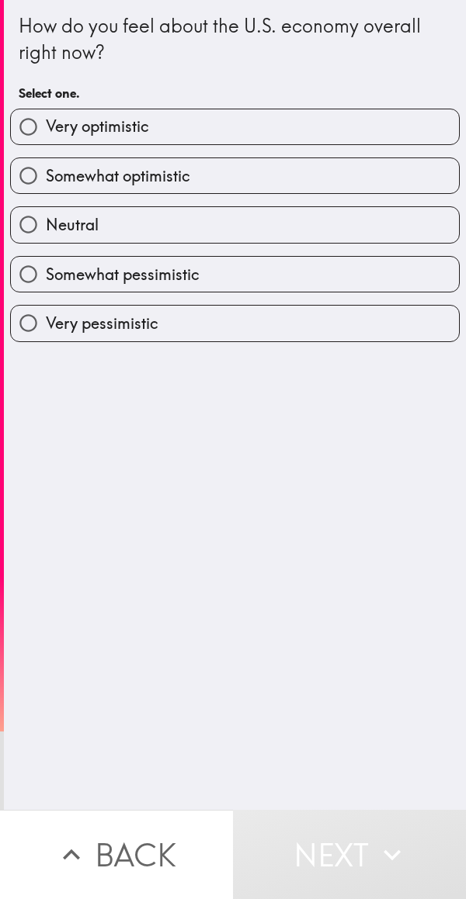
click at [226, 133] on label "Very optimistic" at bounding box center [235, 126] width 448 height 35
click at [46, 133] on input "Very optimistic" at bounding box center [28, 126] width 35 height 35
radio input "true"
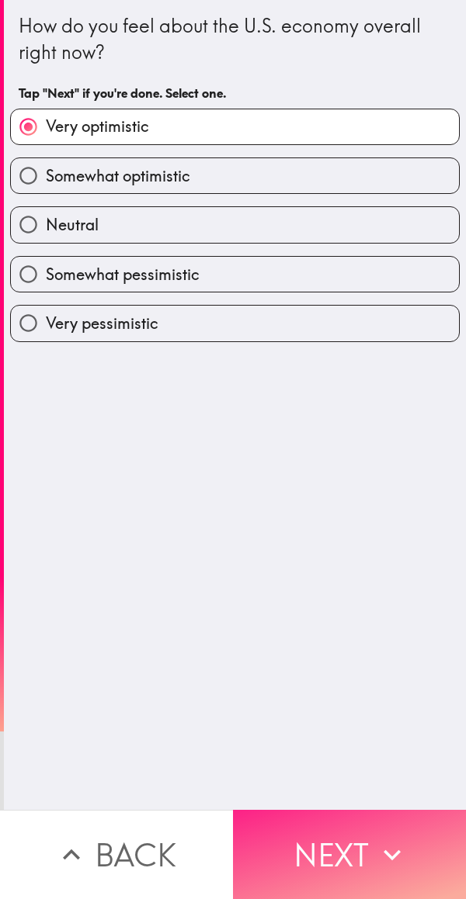
click at [356, 832] on button "Next" at bounding box center [349, 854] width 233 height 89
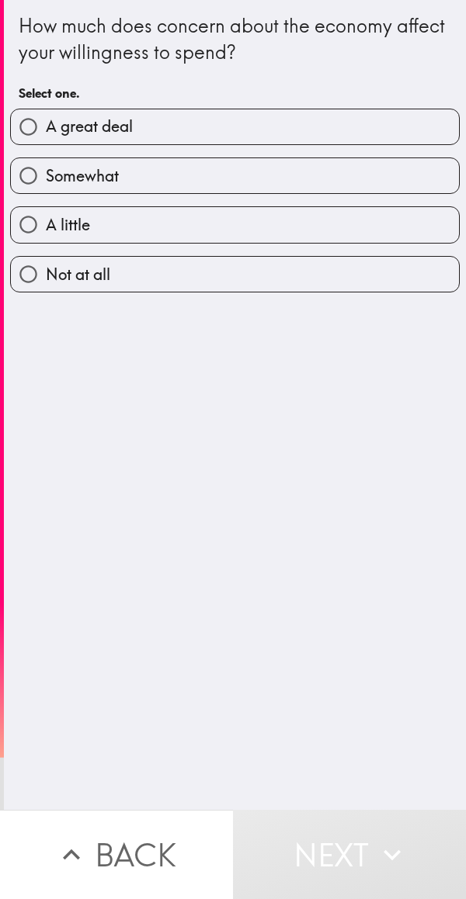
click at [233, 140] on label "A great deal" at bounding box center [235, 126] width 448 height 35
click at [46, 140] on input "A great deal" at bounding box center [28, 126] width 35 height 35
radio input "true"
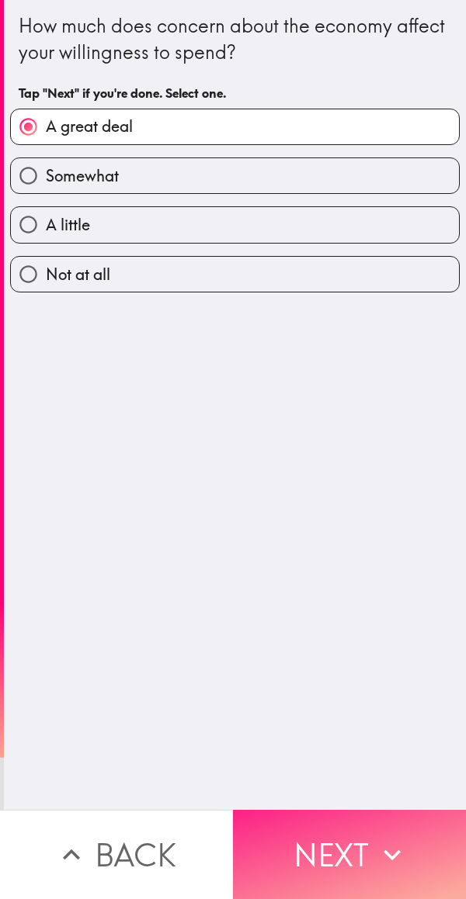
click at [361, 837] on button "Next" at bounding box center [349, 854] width 233 height 89
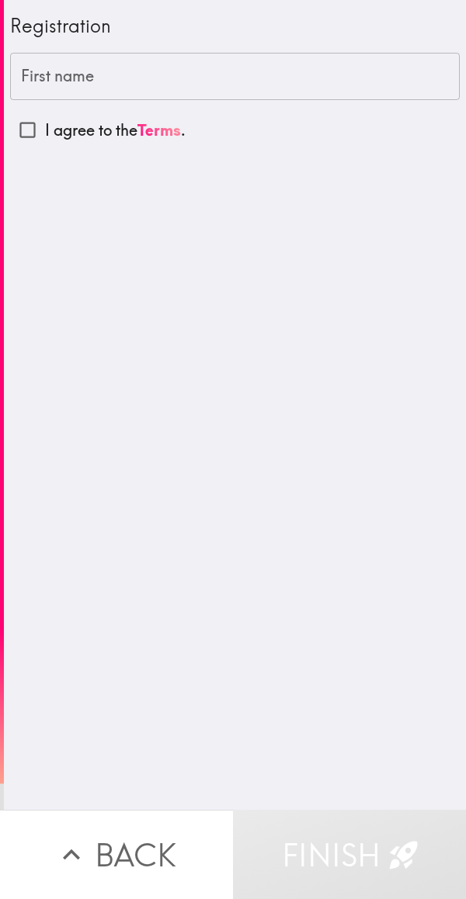
click at [207, 81] on input "First name" at bounding box center [234, 77] width 449 height 48
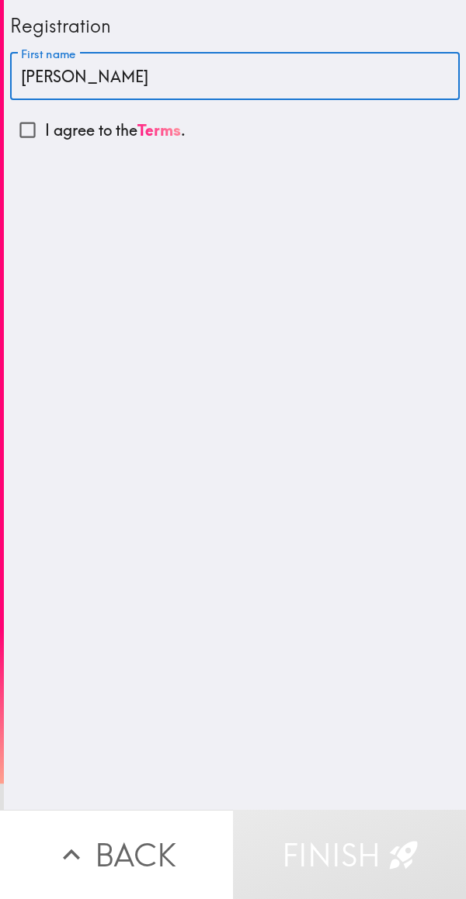
type input "[PERSON_NAME]"
click at [89, 131] on p "I agree to the Terms ." at bounding box center [115, 130] width 140 height 22
click at [45, 131] on input "I agree to the Terms ." at bounding box center [27, 130] width 35 height 35
checkbox input "true"
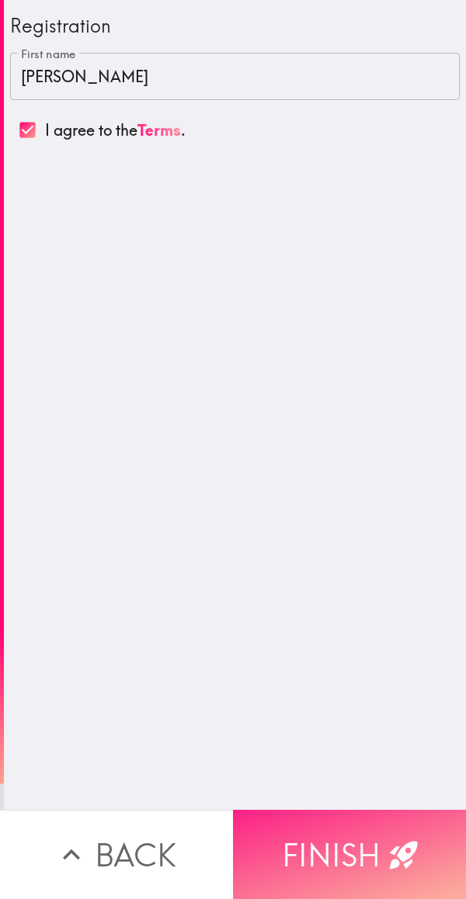
click at [357, 843] on button "Finish" at bounding box center [349, 854] width 233 height 89
